Goal: Transaction & Acquisition: Register for event/course

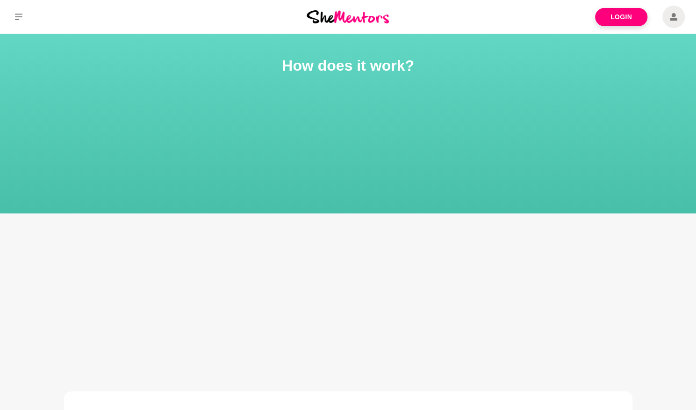
click at [109, 117] on section "How does it work?" at bounding box center [348, 124] width 696 height 180
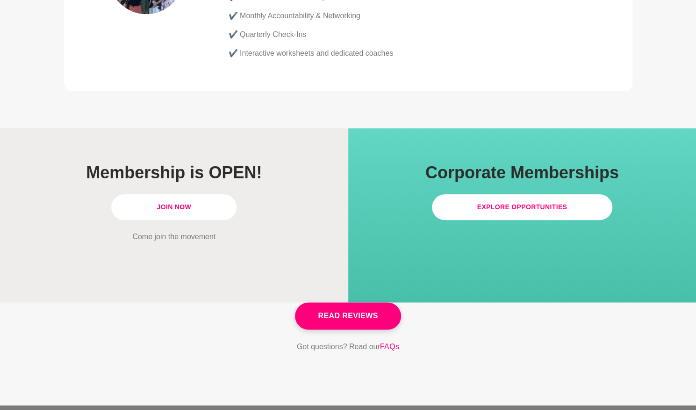
scroll to position [2635, 0]
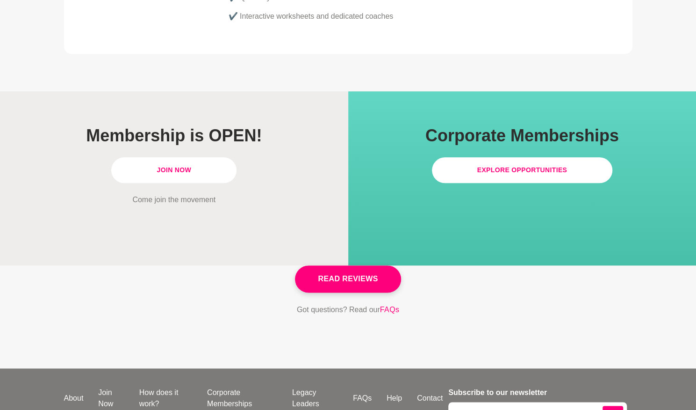
click at [217, 157] on link "Join Now" at bounding box center [173, 170] width 125 height 26
